Goal: Task Accomplishment & Management: Use online tool/utility

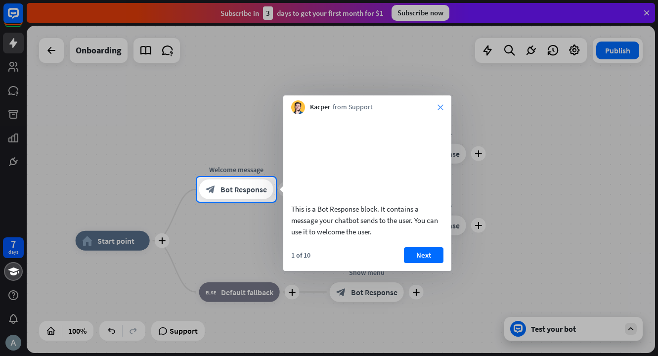
click at [438, 105] on icon "close" at bounding box center [440, 107] width 6 height 6
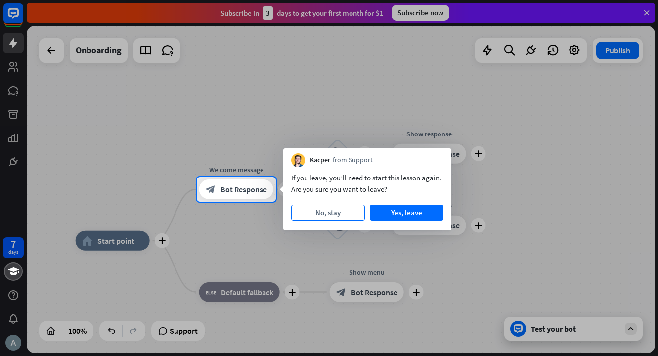
click at [337, 215] on button "No, stay" at bounding box center [328, 213] width 74 height 16
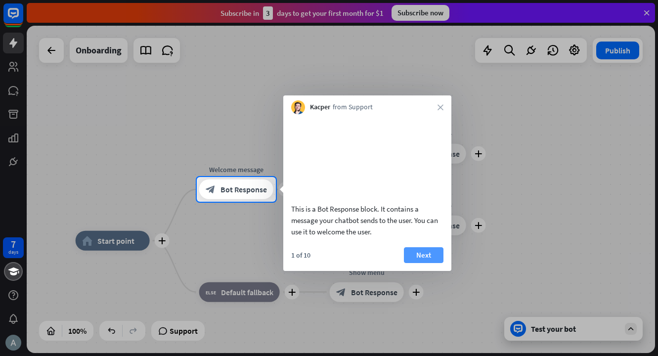
click at [415, 263] on button "Next" at bounding box center [424, 255] width 40 height 16
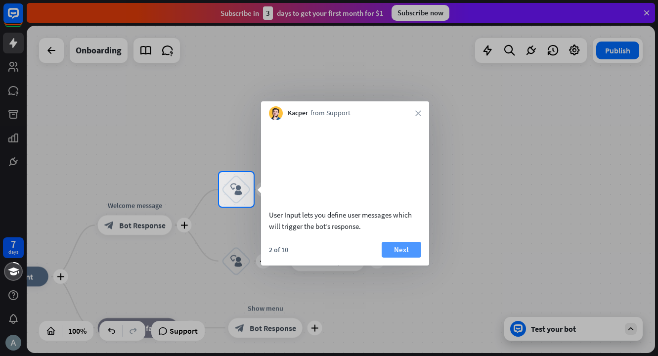
click at [394, 257] on button "Next" at bounding box center [401, 250] width 40 height 16
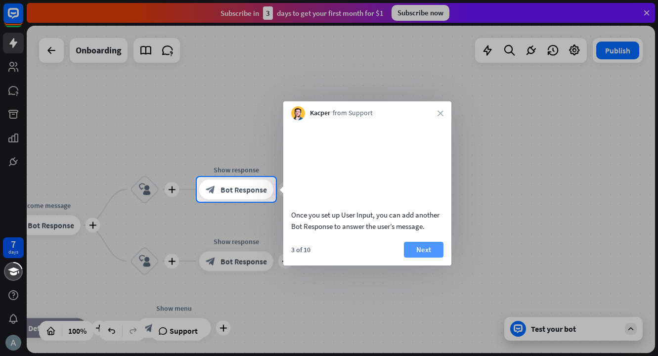
click at [413, 257] on button "Next" at bounding box center [424, 250] width 40 height 16
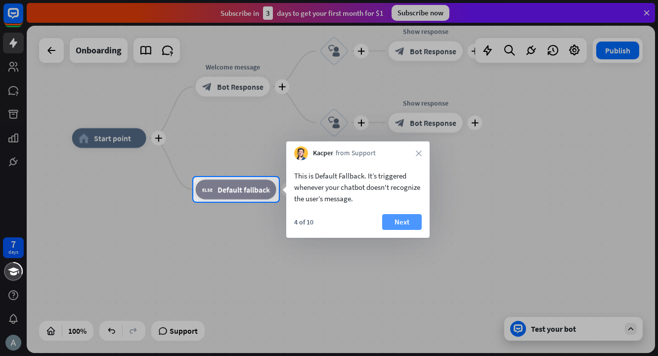
click at [391, 225] on button "Next" at bounding box center [402, 222] width 40 height 16
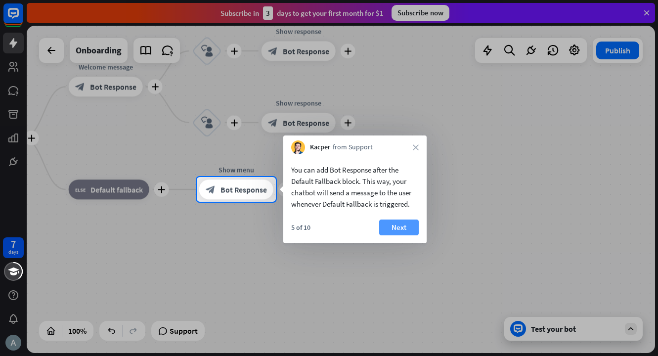
click at [400, 231] on button "Next" at bounding box center [399, 227] width 40 height 16
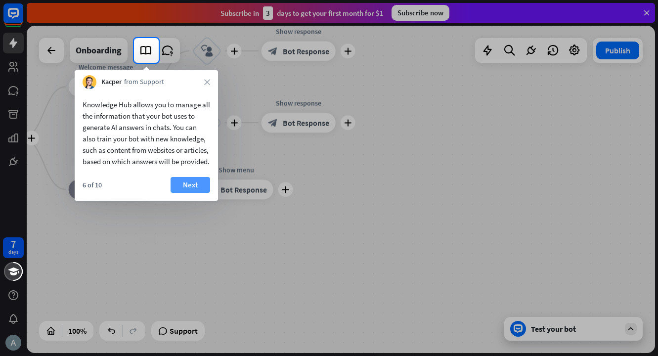
click at [197, 193] on button "Next" at bounding box center [190, 185] width 40 height 16
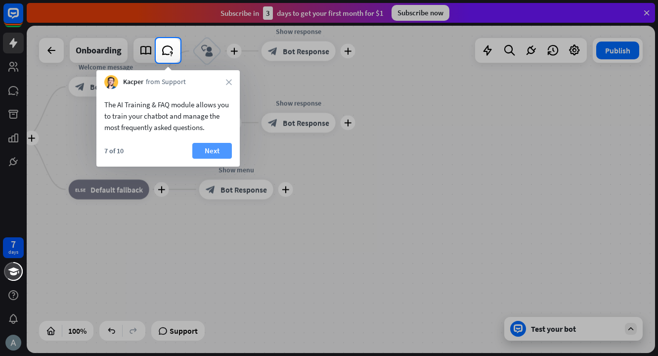
click at [212, 154] on button "Next" at bounding box center [212, 151] width 40 height 16
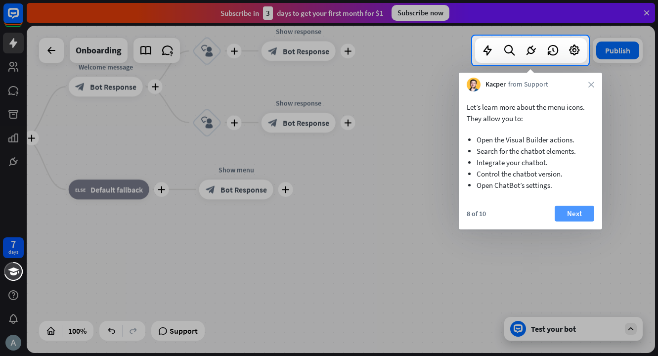
click at [580, 212] on button "Next" at bounding box center [574, 214] width 40 height 16
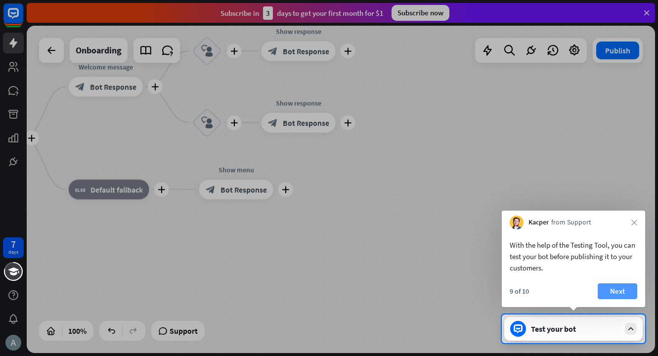
click at [619, 292] on button "Next" at bounding box center [617, 291] width 40 height 16
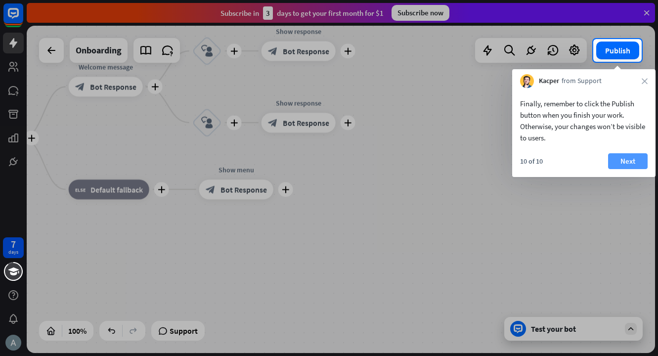
click at [622, 160] on button "Next" at bounding box center [628, 161] width 40 height 16
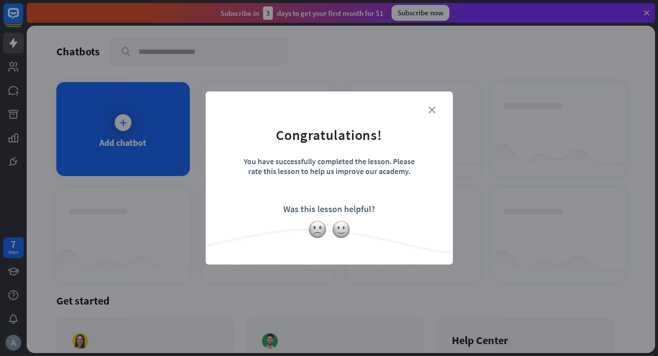
click at [432, 112] on icon "close" at bounding box center [431, 109] width 7 height 7
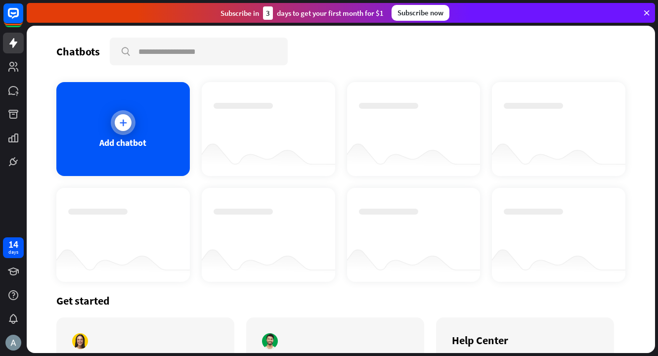
click at [159, 134] on div "Add chatbot" at bounding box center [122, 129] width 133 height 94
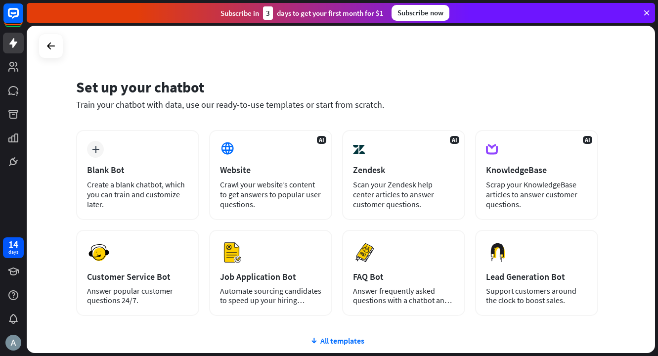
click at [236, 68] on div "Set up your chatbot Train your chatbot with data, use our ready-to-use template…" at bounding box center [341, 189] width 628 height 327
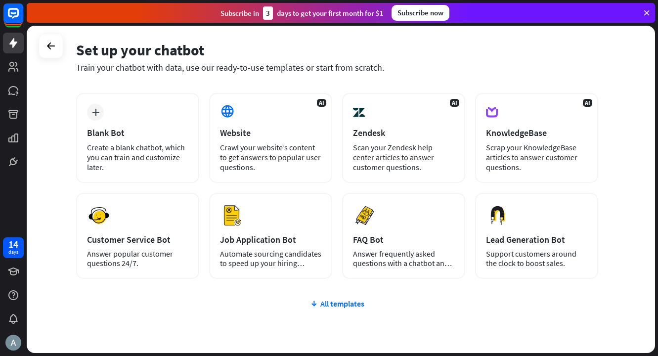
scroll to position [82, 0]
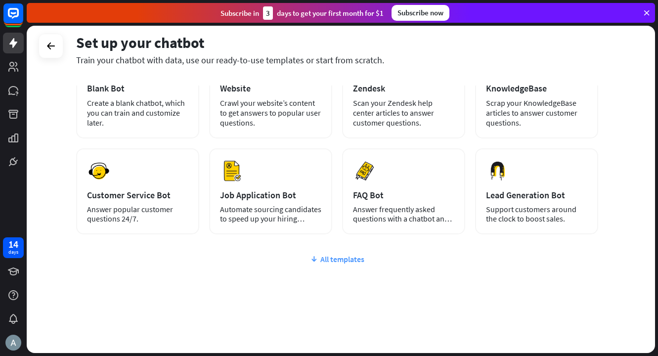
click at [353, 261] on div "All templates" at bounding box center [337, 259] width 522 height 10
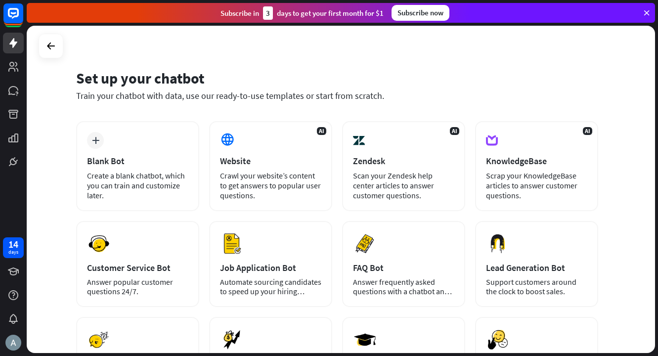
scroll to position [0, 0]
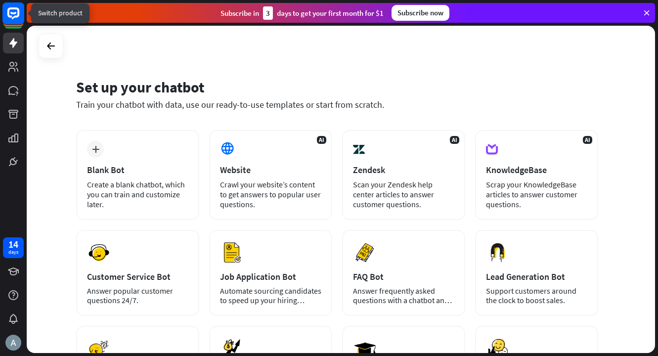
drag, startPoint x: 12, startPoint y: 16, endPoint x: 2, endPoint y: 10, distance: 11.9
click at [2, 10] on icon at bounding box center [13, 13] width 23 height 23
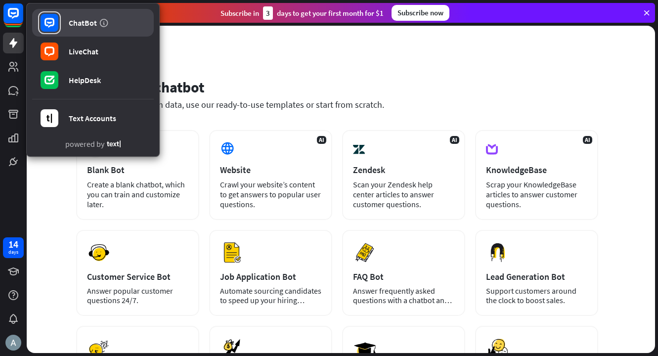
click at [76, 21] on div "ChatBot" at bounding box center [83, 23] width 28 height 10
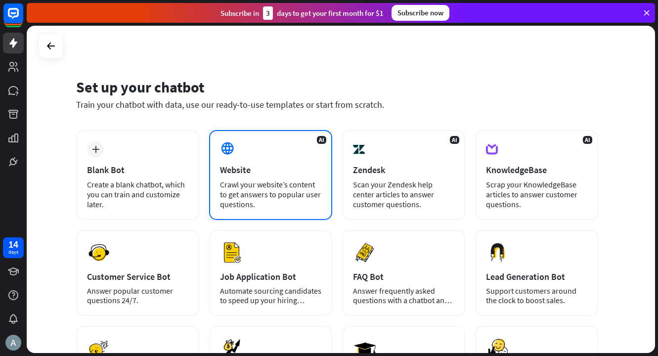
click at [299, 152] on div "AI Website Crawl your website’s content to get answers to popular user question…" at bounding box center [270, 175] width 123 height 90
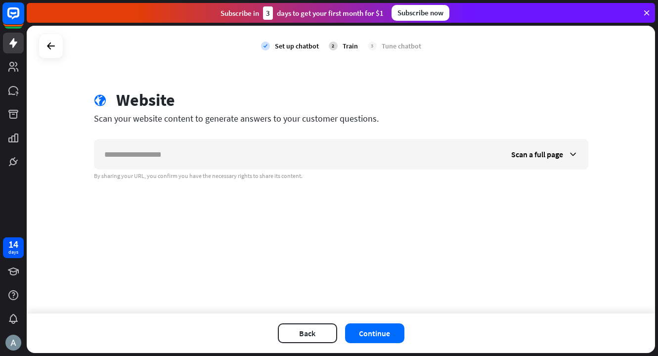
click at [11, 19] on rect at bounding box center [13, 13] width 22 height 22
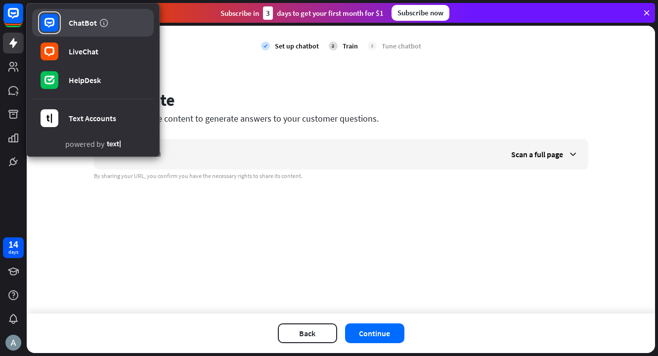
click at [77, 24] on div "ChatBot" at bounding box center [83, 23] width 28 height 10
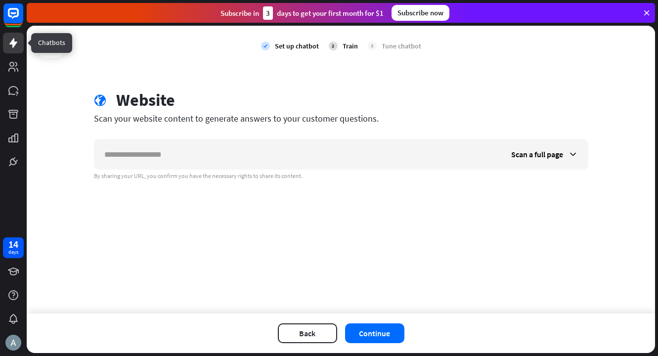
click at [10, 42] on icon at bounding box center [13, 43] width 12 height 12
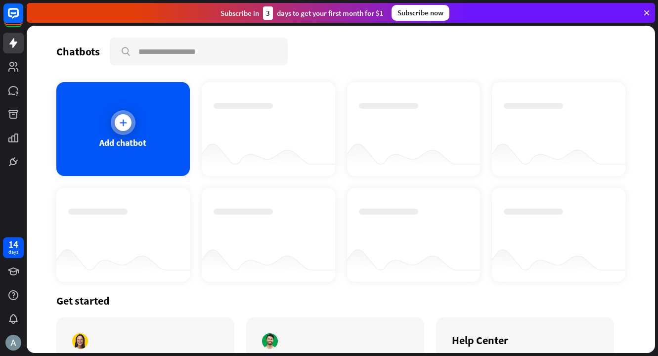
click at [121, 129] on div at bounding box center [123, 122] width 17 height 17
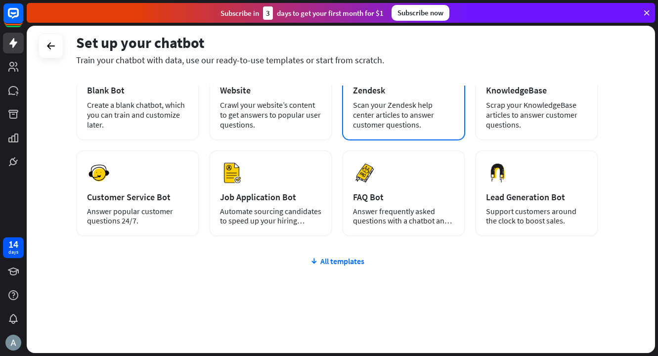
scroll to position [82, 0]
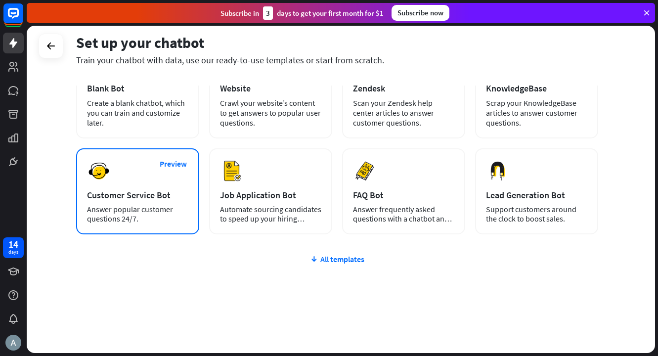
click at [160, 214] on div "Answer popular customer questions 24/7." at bounding box center [137, 214] width 101 height 19
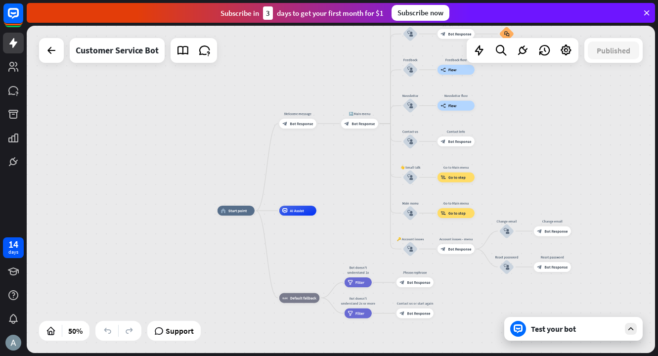
drag, startPoint x: 315, startPoint y: 63, endPoint x: 348, endPoint y: 145, distance: 88.4
click at [348, 145] on div "home_2 Start point Welcome message block_bot_response Bot Response 🔙 Main menu …" at bounding box center [341, 189] width 628 height 327
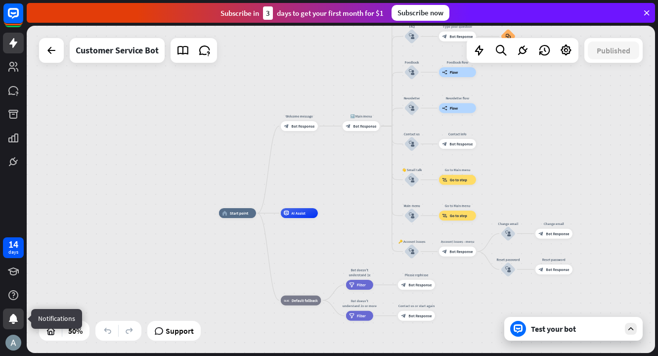
click at [7, 318] on div at bounding box center [13, 318] width 21 height 21
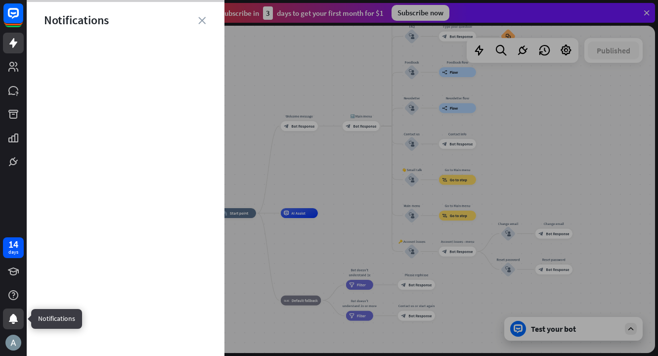
click at [7, 318] on icon at bounding box center [13, 319] width 12 height 12
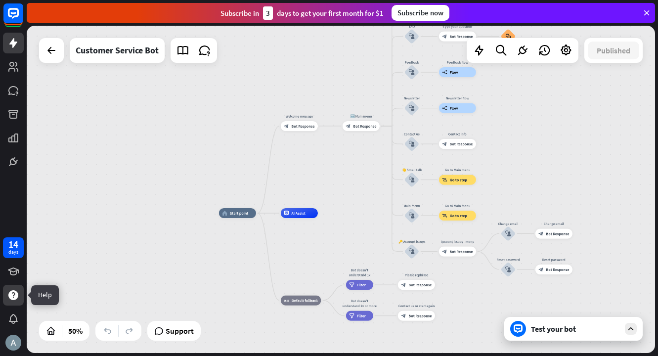
click at [8, 295] on icon at bounding box center [13, 295] width 12 height 12
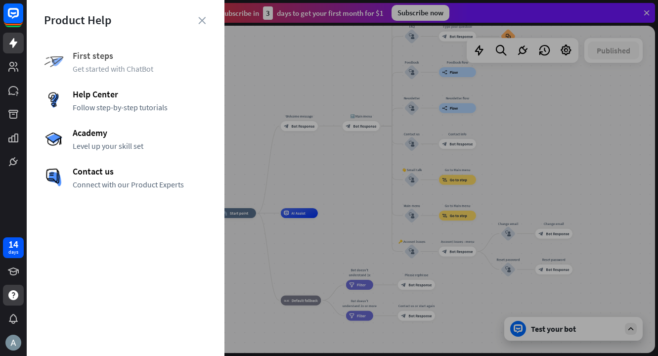
click at [134, 53] on span "First steps" at bounding box center [140, 55] width 134 height 11
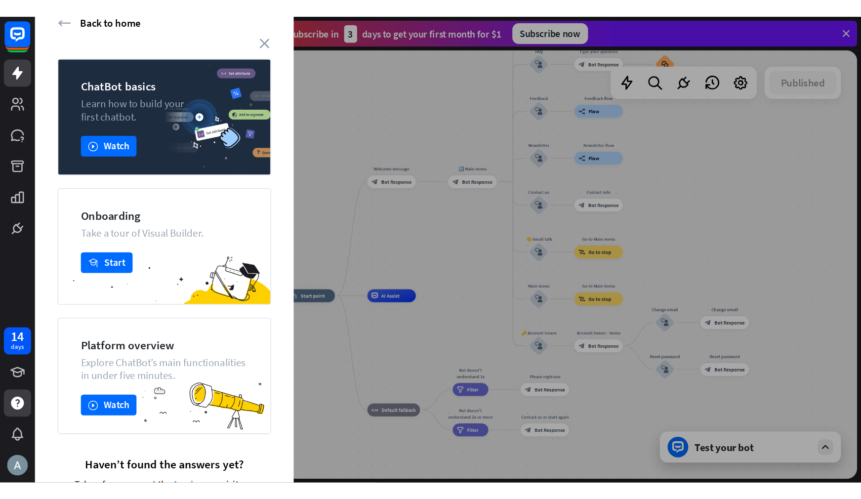
scroll to position [60, 0]
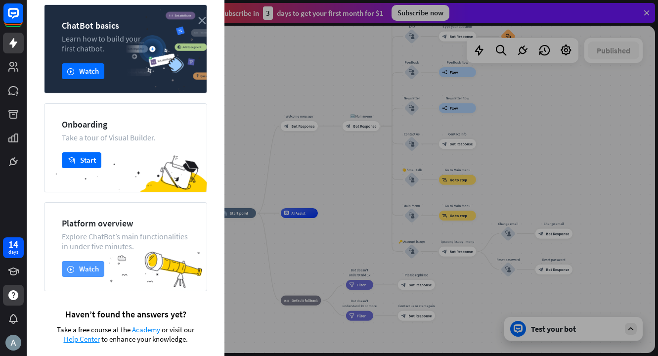
click at [86, 277] on button "play Watch" at bounding box center [83, 269] width 42 height 16
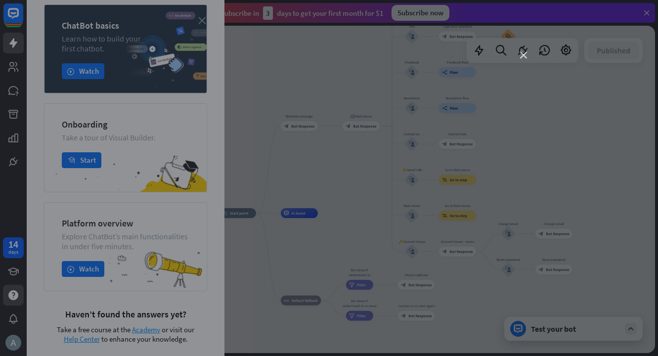
click at [524, 56] on icon "close" at bounding box center [523, 55] width 7 height 7
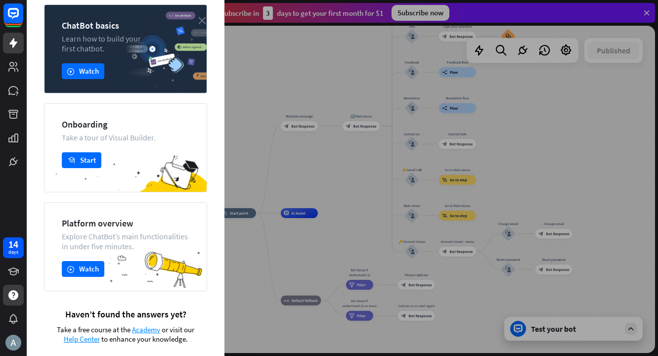
click at [201, 21] on icon "close" at bounding box center [201, 20] width 7 height 7
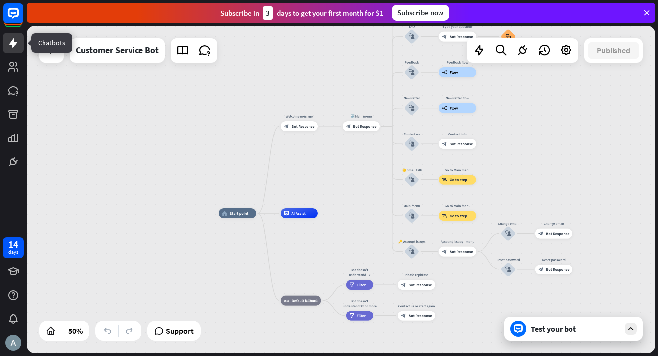
click at [18, 49] on link at bounding box center [13, 43] width 21 height 21
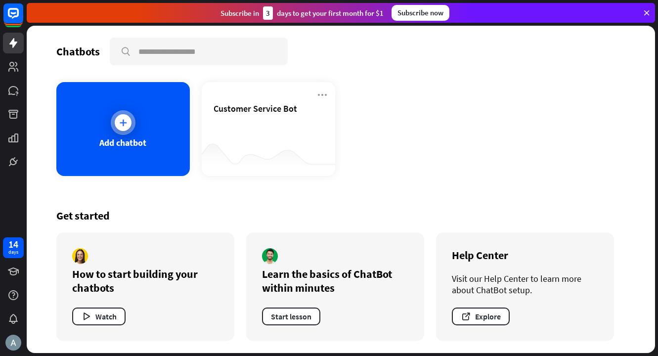
click at [125, 124] on icon at bounding box center [123, 123] width 10 height 10
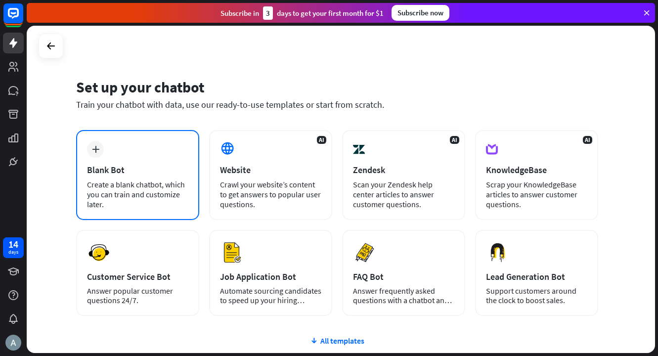
click at [139, 164] on div "plus Blank Bot Create a blank chatbot, which you can train and customize later." at bounding box center [137, 175] width 123 height 90
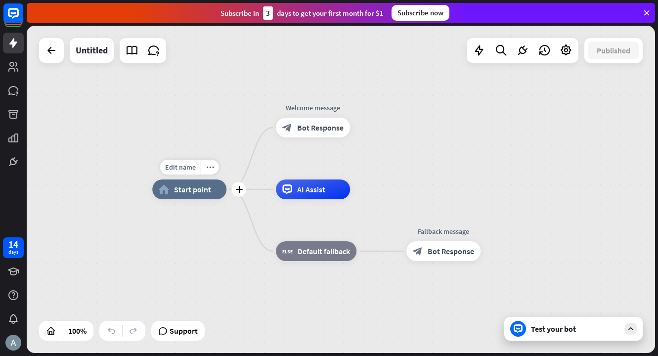
click at [180, 194] on div "home_2 Start point" at bounding box center [189, 189] width 74 height 20
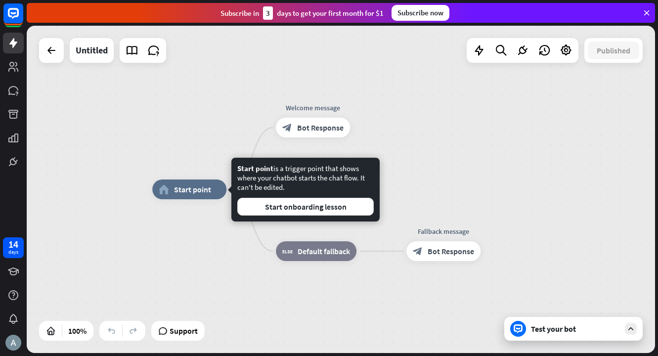
click at [184, 134] on div "Edit name more_horiz home_2 Start point Welcome message block_bot_response Bot …" at bounding box center [341, 189] width 628 height 327
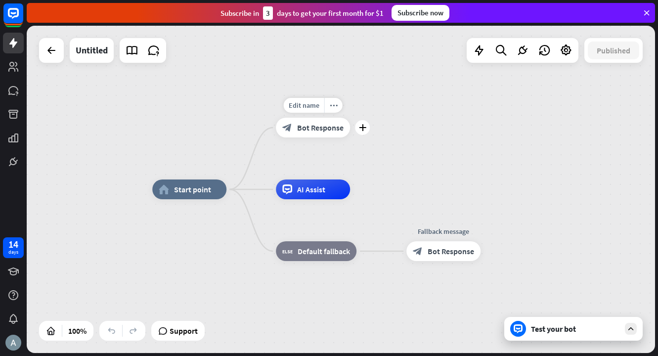
click at [336, 132] on div "block_bot_response Bot Response" at bounding box center [313, 128] width 74 height 20
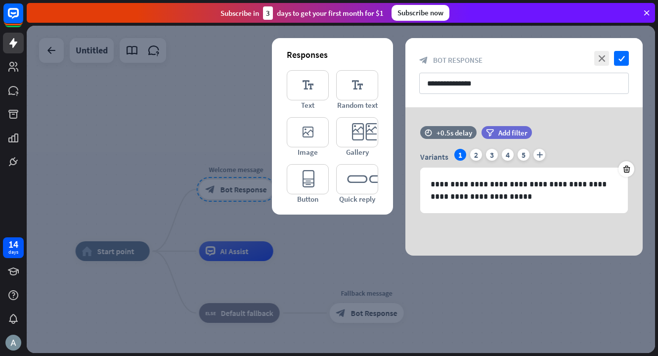
click at [622, 66] on div "**********" at bounding box center [523, 72] width 237 height 69
click at [601, 58] on icon "close" at bounding box center [601, 58] width 15 height 15
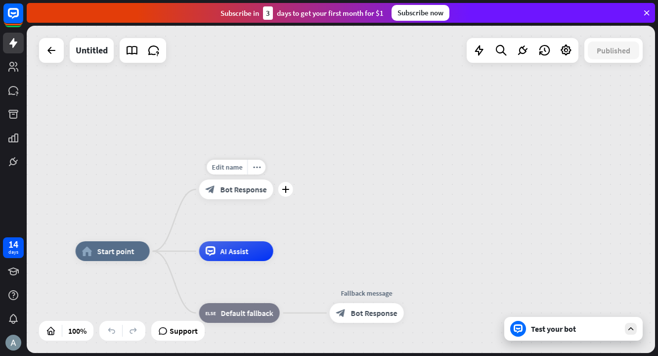
click at [247, 193] on span "Bot Response" at bounding box center [243, 189] width 46 height 10
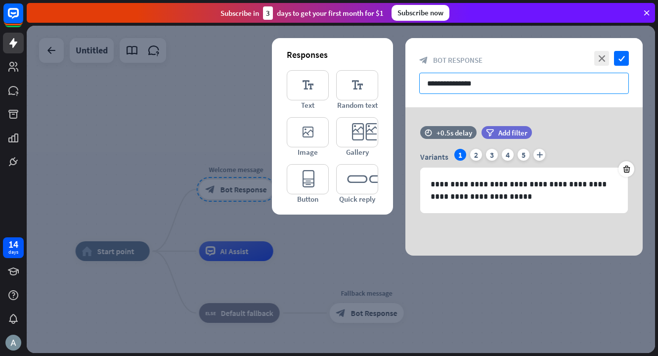
click at [490, 87] on input "**********" at bounding box center [523, 83] width 209 height 21
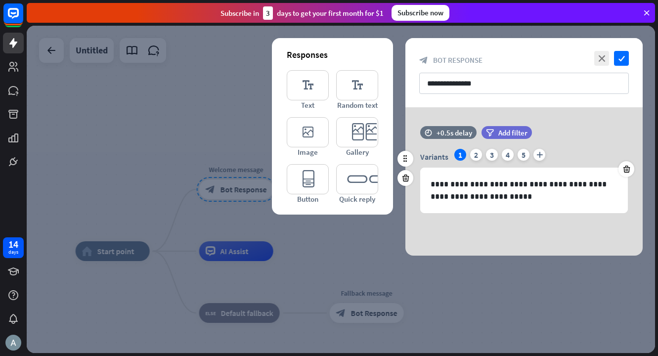
click at [589, 127] on div "time +0.5s delay filter Add filter" at bounding box center [523, 137] width 237 height 23
click at [308, 81] on icon "editor_text" at bounding box center [308, 85] width 42 height 30
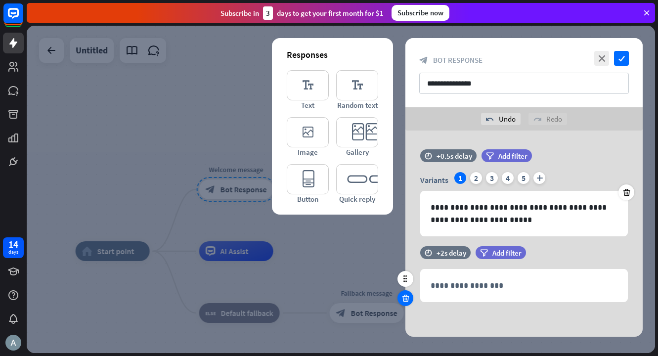
click at [409, 299] on icon at bounding box center [405, 297] width 9 height 9
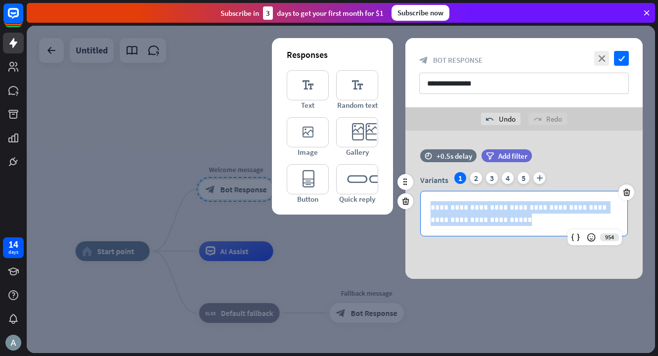
drag, startPoint x: 497, startPoint y: 219, endPoint x: 422, endPoint y: 205, distance: 76.9
click at [422, 205] on div "**********" at bounding box center [523, 213] width 206 height 44
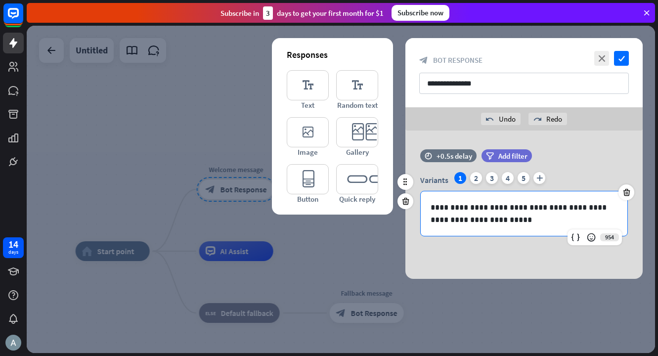
click at [499, 222] on p "**********" at bounding box center [523, 213] width 187 height 25
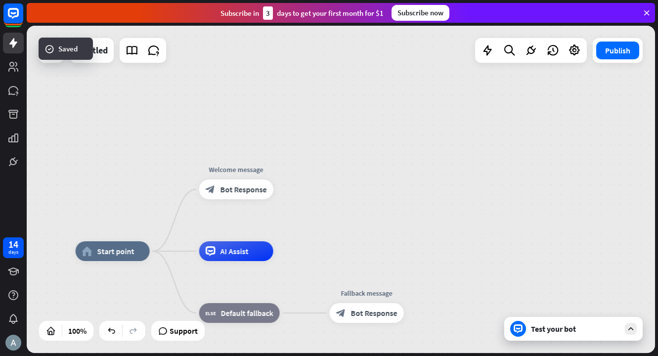
click at [380, 143] on div "home_2 Start point Welcome message block_bot_response Bot Response AI Assist bl…" at bounding box center [341, 189] width 628 height 327
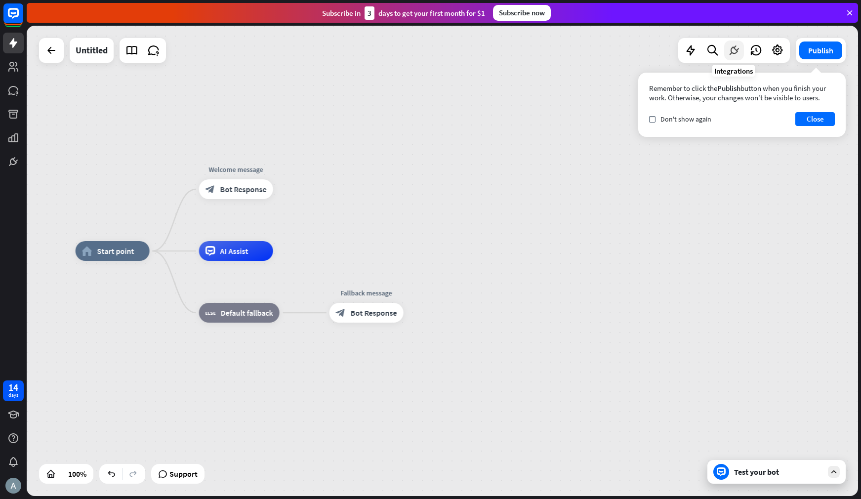
click at [657, 52] on icon at bounding box center [734, 50] width 13 height 13
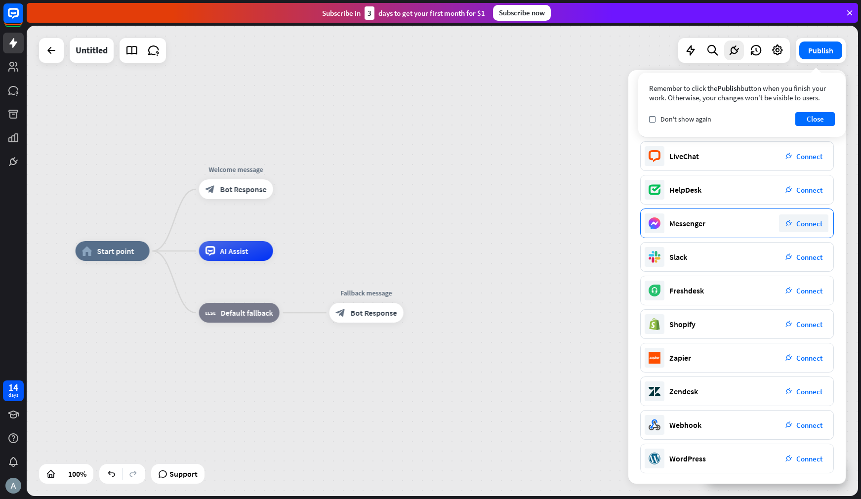
click at [657, 220] on div "Messenger plug_integration Connect" at bounding box center [737, 223] width 194 height 30
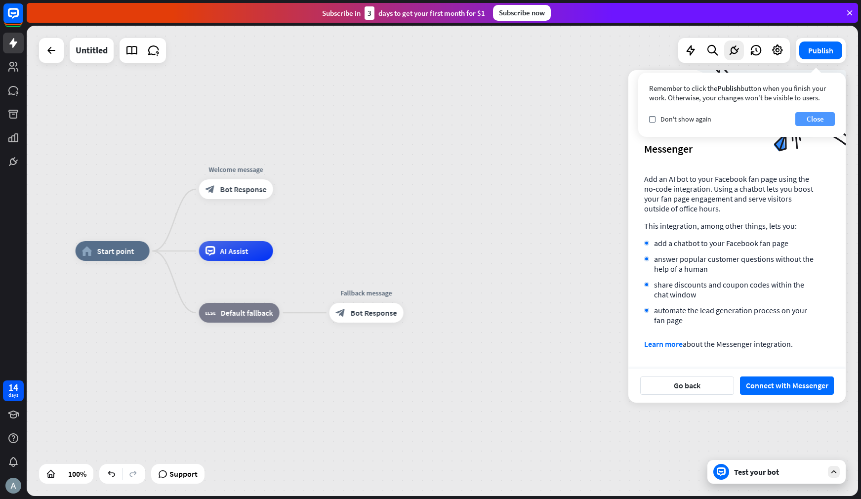
click at [657, 121] on button "Close" at bounding box center [815, 119] width 40 height 14
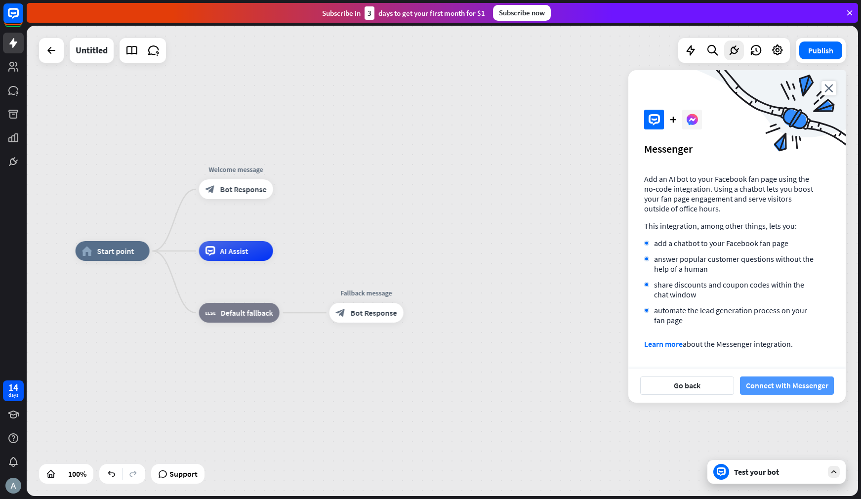
click at [657, 355] on button "Connect with Messenger" at bounding box center [787, 385] width 94 height 18
click at [445, 225] on div "home_2 Start point Welcome message block_bot_response Bot Response AI Assist bl…" at bounding box center [442, 261] width 831 height 470
click at [657, 355] on button "Connect with Messenger" at bounding box center [787, 385] width 94 height 18
